Goal: Information Seeking & Learning: Learn about a topic

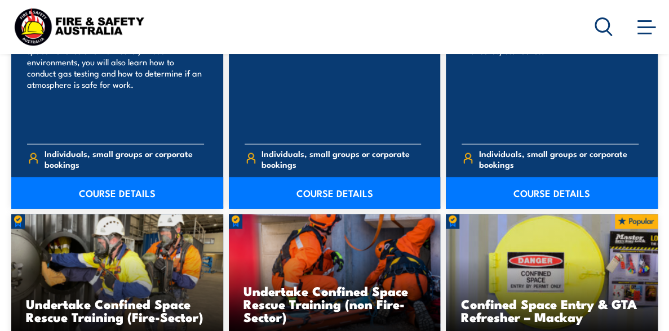
scroll to position [1014, 0]
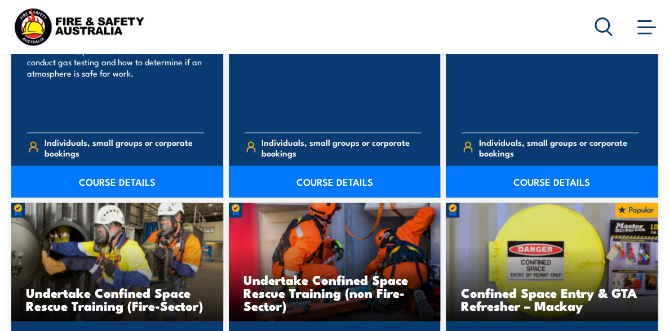
click at [115, 184] on link "COURSE DETAILS" at bounding box center [117, 182] width 212 height 32
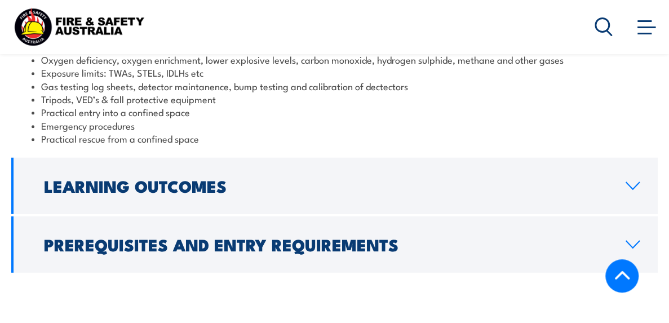
scroll to position [1352, 0]
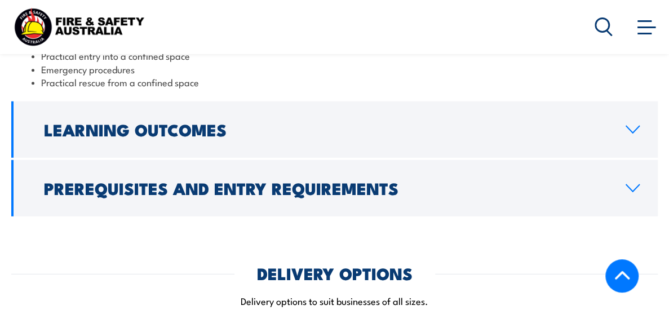
click at [322, 158] on link "Learning Outcomes" at bounding box center [334, 129] width 646 height 56
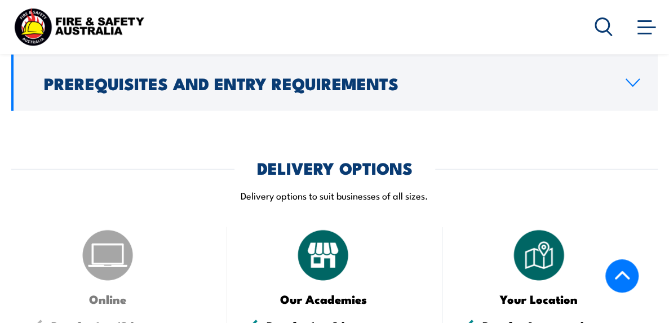
scroll to position [1264, 0]
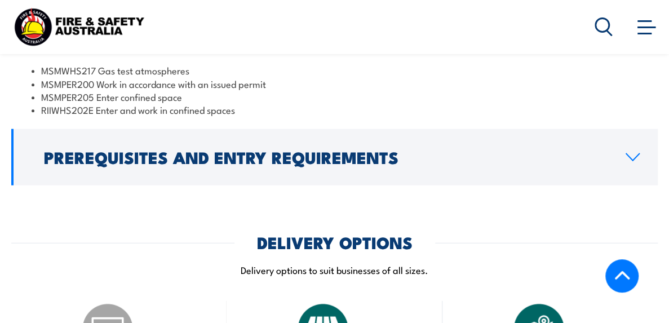
click at [313, 164] on h2 "Prerequisites and Entry Requirements" at bounding box center [325, 156] width 563 height 15
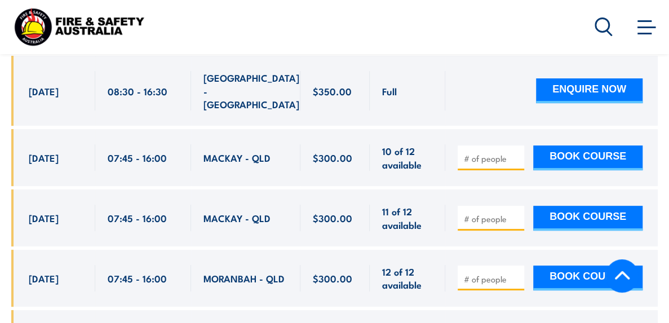
scroll to position [2109, 0]
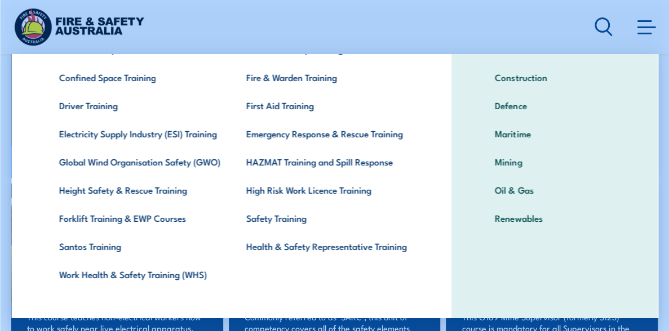
scroll to position [92, 0]
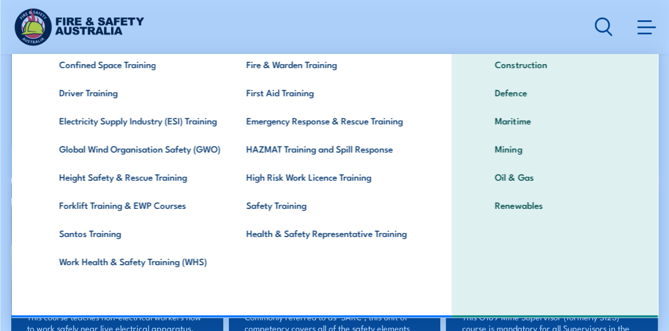
click at [146, 182] on link "Height Safety & Rescue Training" at bounding box center [134, 177] width 187 height 28
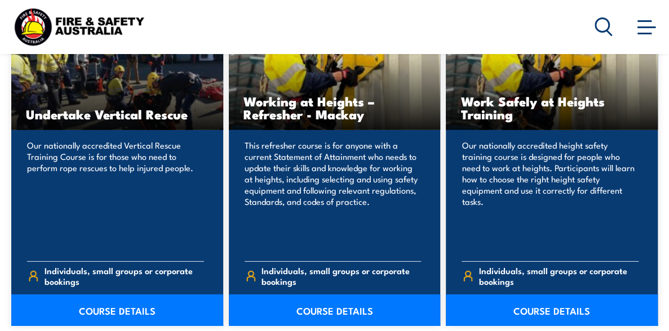
scroll to position [1521, 0]
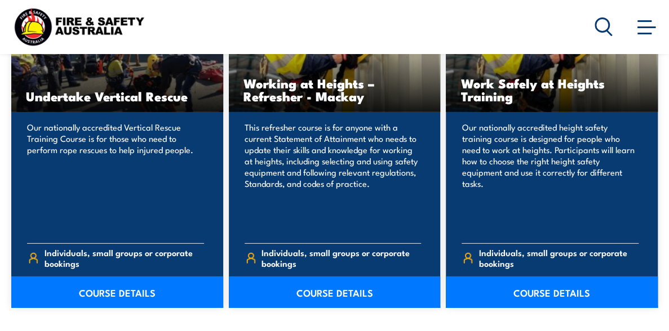
click at [446, 277] on link "COURSE DETAILS" at bounding box center [552, 293] width 212 height 32
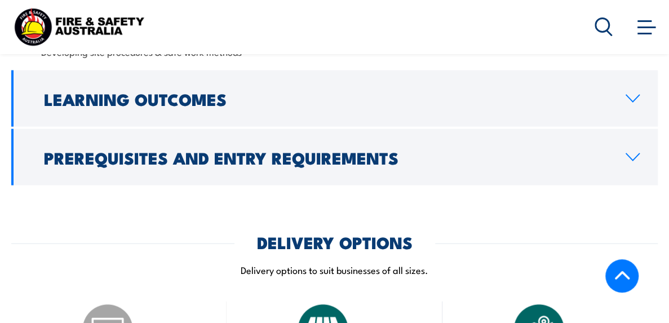
scroll to position [1070, 0]
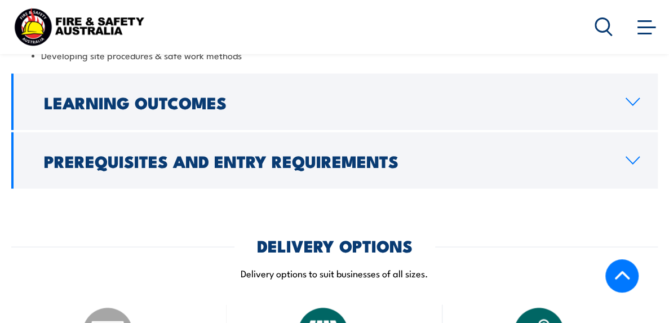
click at [269, 168] on h2 "Prerequisites and Entry Requirements" at bounding box center [325, 160] width 563 height 15
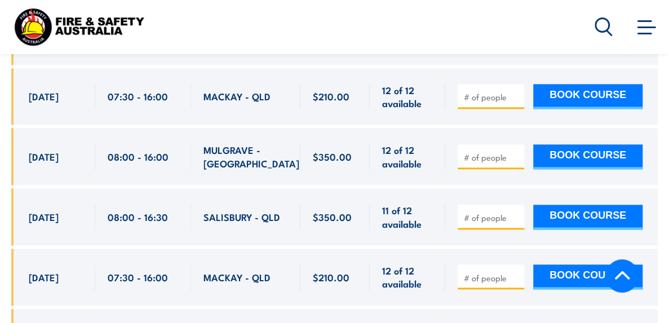
scroll to position [2460, 0]
